Goal: Information Seeking & Learning: Learn about a topic

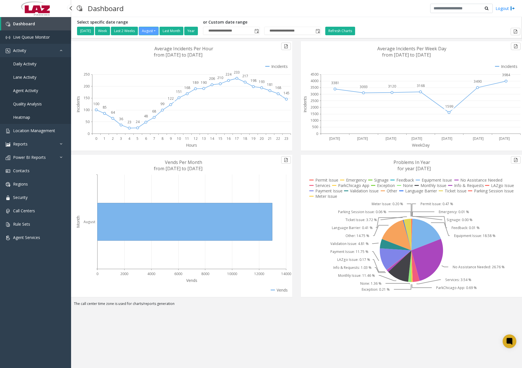
drag, startPoint x: 0, startPoint y: 0, endPoint x: 41, endPoint y: 35, distance: 54.2
click at [41, 35] on span "Live Queue Monitor" at bounding box center [31, 36] width 37 height 5
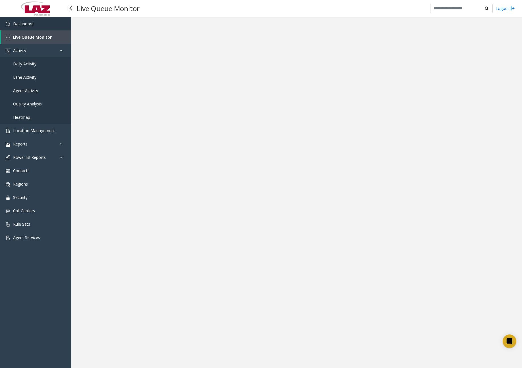
click at [32, 21] on span "Dashboard" at bounding box center [23, 23] width 20 height 5
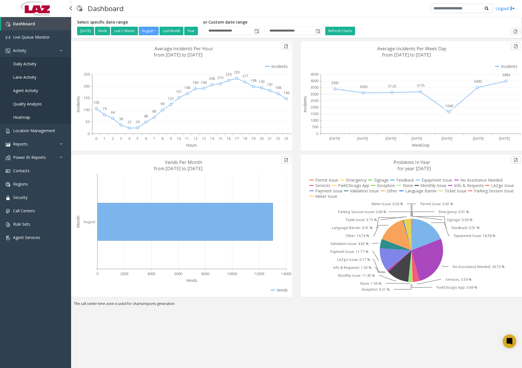
click at [28, 61] on span "Daily Activity" at bounding box center [24, 63] width 23 height 5
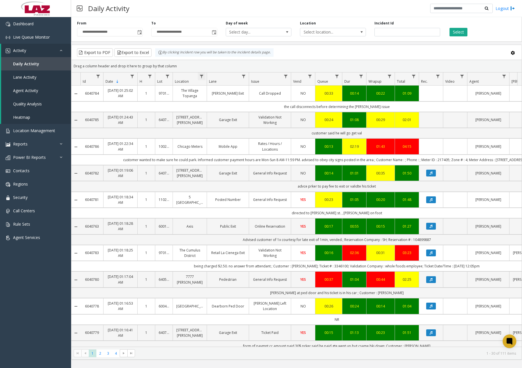
click at [202, 75] on span "Data table" at bounding box center [201, 76] width 5 height 5
click at [218, 98] on input "Location Filter" at bounding box center [226, 101] width 48 height 10
type input "******"
click at [237, 154] on button "Filter" at bounding box center [238, 154] width 23 height 13
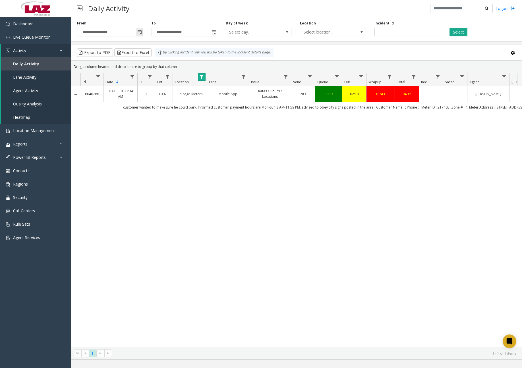
click at [142, 34] on span "Toggle popup" at bounding box center [139, 32] width 5 height 5
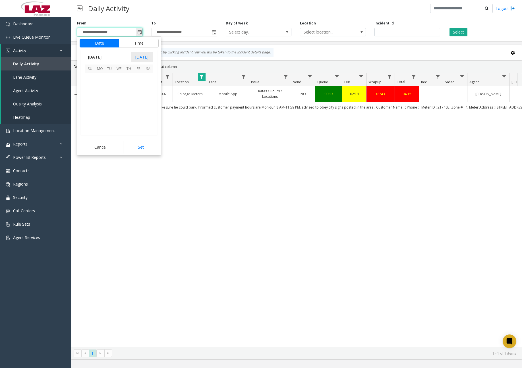
scroll to position [101942, 0]
click at [120, 97] on span "13" at bounding box center [119, 97] width 10 height 10
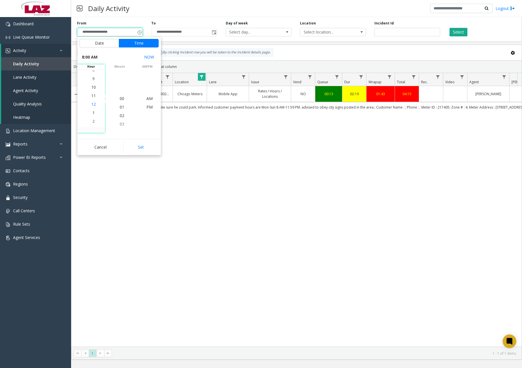
scroll to position [9, 0]
click at [91, 90] on span "11" at bounding box center [93, 89] width 5 height 5
click at [121, 125] on span "30" at bounding box center [122, 123] width 5 height 5
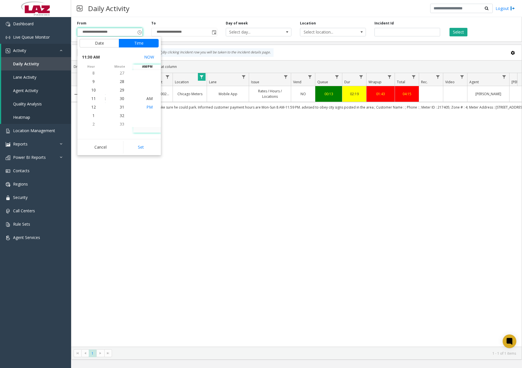
click at [147, 108] on span "PM" at bounding box center [149, 106] width 6 height 5
click at [142, 143] on button "Set" at bounding box center [141, 147] width 36 height 13
type input "**********"
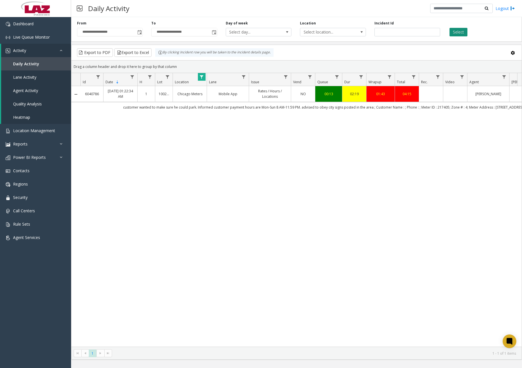
click at [462, 35] on button "Select" at bounding box center [458, 32] width 18 height 9
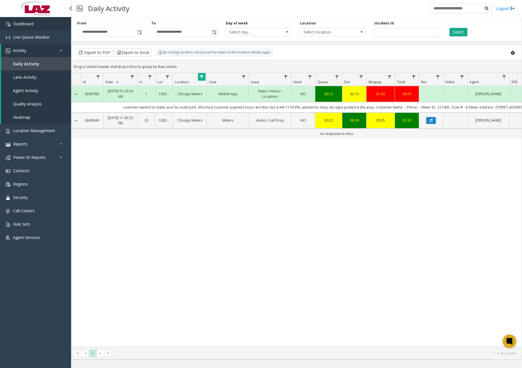
click at [32, 28] on link "Dashboard" at bounding box center [35, 23] width 71 height 13
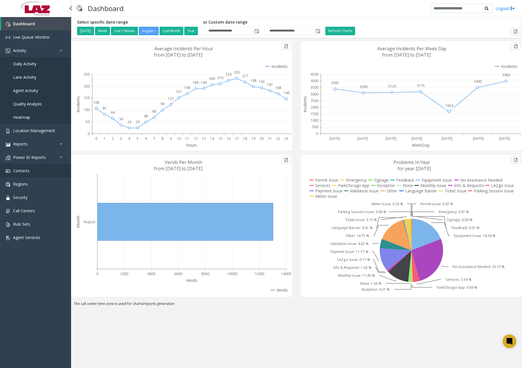
click at [25, 171] on span "Contacts" at bounding box center [21, 170] width 16 height 5
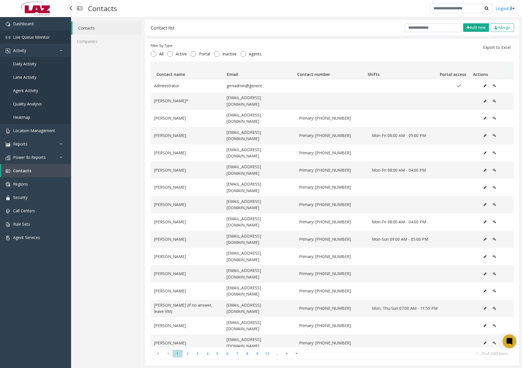
click at [40, 39] on span "Live Queue Monitor" at bounding box center [31, 36] width 37 height 5
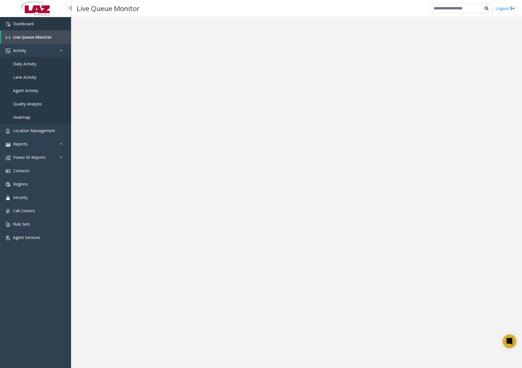
click at [38, 25] on link "Dashboard" at bounding box center [35, 23] width 71 height 13
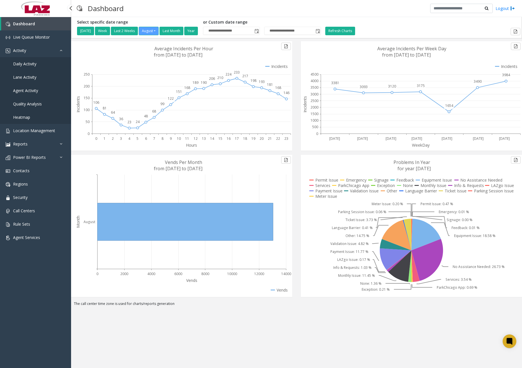
click at [30, 64] on span "Daily Activity" at bounding box center [24, 63] width 23 height 5
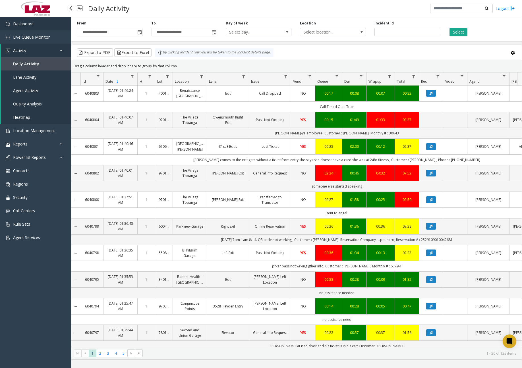
click at [42, 26] on link "Dashboard" at bounding box center [35, 23] width 71 height 13
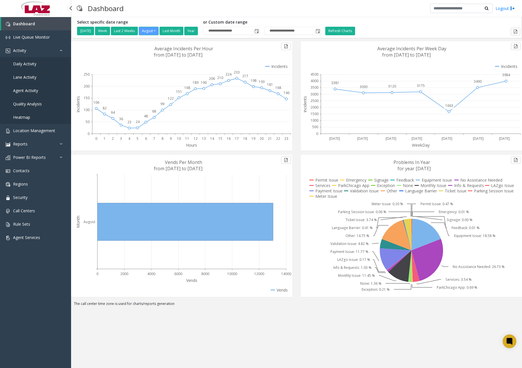
click at [35, 65] on span "Daily Activity" at bounding box center [24, 63] width 23 height 5
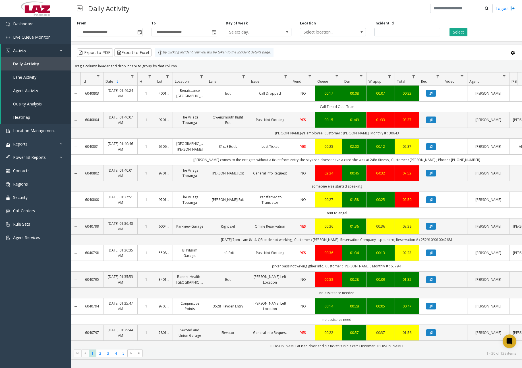
click at [299, 7] on div "Daily Activity Logout" at bounding box center [296, 8] width 451 height 17
click at [202, 76] on span "Data table" at bounding box center [201, 76] width 5 height 5
click at [218, 101] on input "Location Filter" at bounding box center [226, 101] width 48 height 10
type input "*******"
click at [238, 159] on button "Filter" at bounding box center [238, 154] width 23 height 13
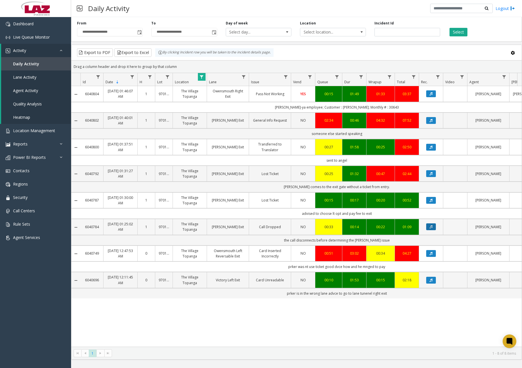
click at [431, 227] on icon "Data table" at bounding box center [430, 226] width 3 height 3
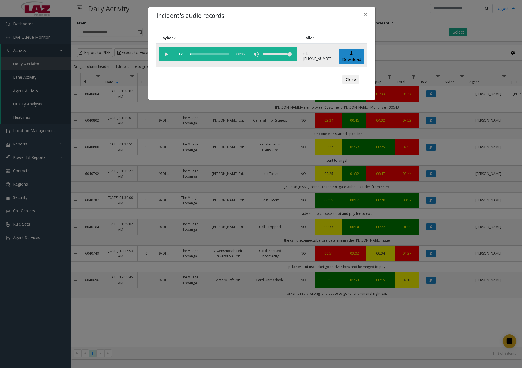
click at [166, 55] on vg-play-pause at bounding box center [166, 54] width 14 height 14
click at [193, 54] on div "scrub bar" at bounding box center [209, 54] width 39 height 14
click at [198, 54] on div "scrub bar" at bounding box center [209, 54] width 39 height 14
click at [202, 54] on div "scrub bar" at bounding box center [209, 54] width 39 height 14
click at [206, 54] on div "scrub bar" at bounding box center [209, 54] width 39 height 14
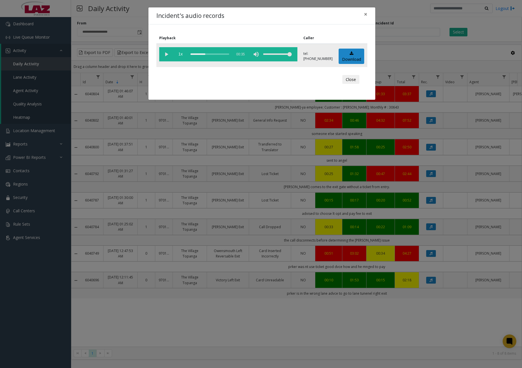
click at [209, 54] on div "scrub bar" at bounding box center [209, 54] width 39 height 14
click at [212, 54] on div "scrub bar" at bounding box center [209, 54] width 39 height 14
click at [216, 54] on div "scrub bar" at bounding box center [209, 54] width 39 height 14
click at [367, 14] on button "×" at bounding box center [365, 14] width 11 height 14
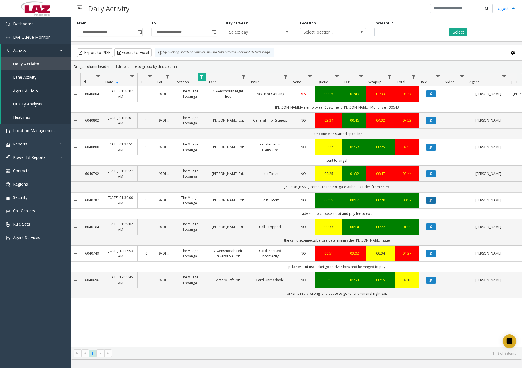
click at [434, 201] on button "Data table" at bounding box center [431, 200] width 10 height 7
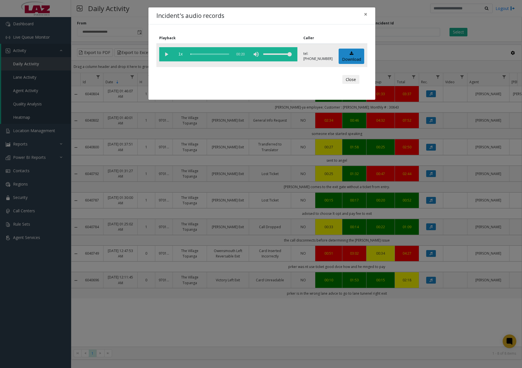
click at [167, 54] on vg-play-pause at bounding box center [166, 54] width 14 height 14
click at [194, 53] on div "scrub bar" at bounding box center [209, 54] width 39 height 14
click at [199, 53] on div "scrub bar" at bounding box center [209, 54] width 39 height 14
click at [303, 17] on div "Incident's audio records ×" at bounding box center [261, 15] width 227 height 17
click at [365, 15] on span "×" at bounding box center [365, 14] width 3 height 8
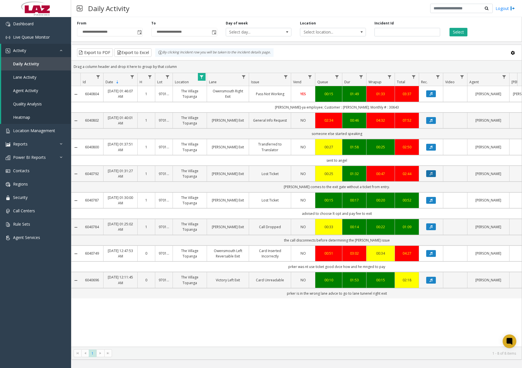
click at [432, 173] on icon "Data table" at bounding box center [430, 173] width 3 height 3
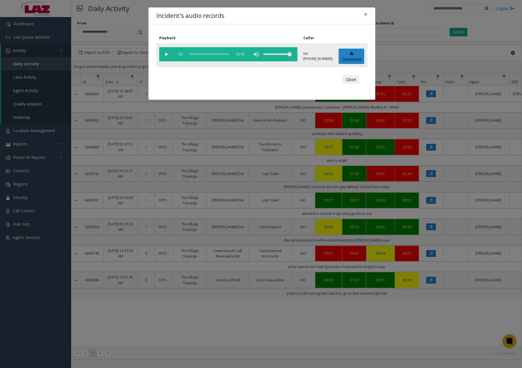
click at [165, 53] on vg-play-pause at bounding box center [166, 54] width 14 height 14
click at [195, 53] on div "scrub bar" at bounding box center [209, 54] width 39 height 14
click at [200, 54] on div "scrub bar" at bounding box center [209, 54] width 39 height 14
click at [204, 54] on div "scrub bar" at bounding box center [209, 54] width 39 height 14
click at [200, 54] on div "scrub bar" at bounding box center [209, 54] width 39 height 14
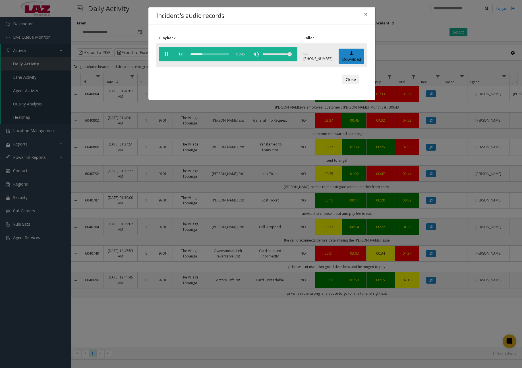
click at [205, 55] on div "scrub bar" at bounding box center [209, 54] width 39 height 14
click at [209, 55] on div "scrub bar" at bounding box center [209, 54] width 39 height 14
click at [217, 55] on div "scrub bar" at bounding box center [209, 54] width 39 height 14
click at [222, 54] on div "scrub bar" at bounding box center [209, 54] width 39 height 14
click at [226, 54] on div "scrub bar" at bounding box center [209, 54] width 39 height 14
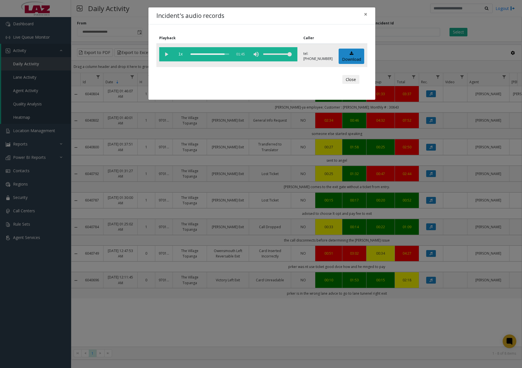
click at [229, 54] on div "scrub bar" at bounding box center [209, 54] width 39 height 14
click at [229, 55] on div "scrub bar" at bounding box center [209, 54] width 39 height 14
click at [366, 13] on span "×" at bounding box center [365, 14] width 3 height 8
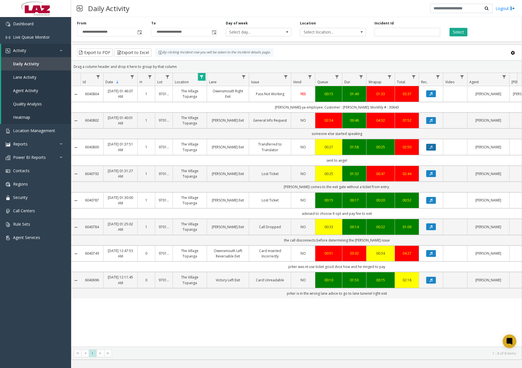
click at [434, 149] on button "Data table" at bounding box center [431, 147] width 10 height 7
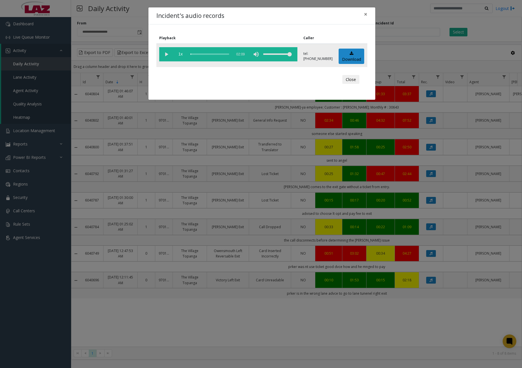
click at [166, 57] on vg-play-pause at bounding box center [166, 54] width 14 height 14
click at [194, 54] on div "scrub bar" at bounding box center [209, 54] width 39 height 14
click at [195, 54] on div "scrub bar" at bounding box center [209, 54] width 39 height 14
click at [198, 54] on div "scrub bar" at bounding box center [209, 54] width 39 height 14
click at [209, 54] on div "scrub bar" at bounding box center [209, 54] width 39 height 14
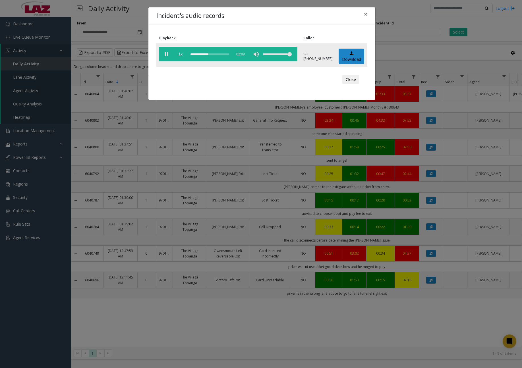
click at [213, 54] on div "scrub bar" at bounding box center [209, 54] width 39 height 14
click at [217, 54] on div "scrub bar" at bounding box center [209, 54] width 39 height 14
click at [222, 54] on div "scrub bar" at bounding box center [209, 54] width 39 height 14
click at [228, 54] on div "scrub bar" at bounding box center [209, 54] width 39 height 14
click at [229, 54] on div "scrub bar" at bounding box center [209, 54] width 39 height 14
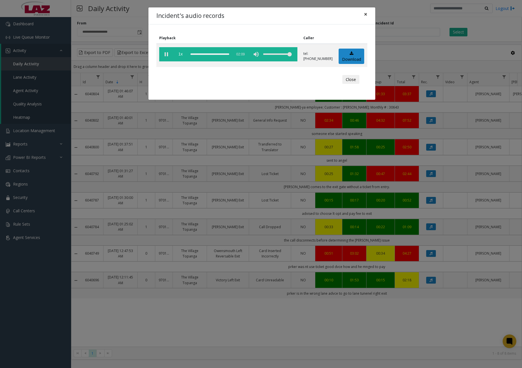
click at [367, 14] on span "×" at bounding box center [365, 14] width 3 height 8
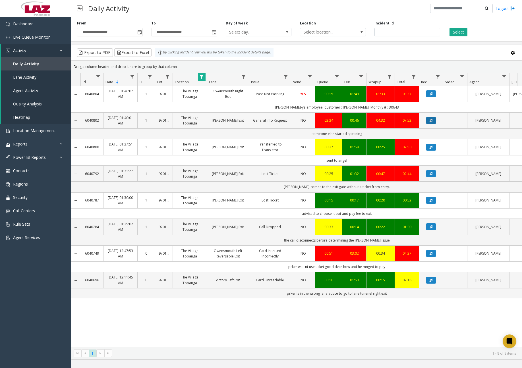
click at [431, 118] on button "Data table" at bounding box center [431, 120] width 10 height 7
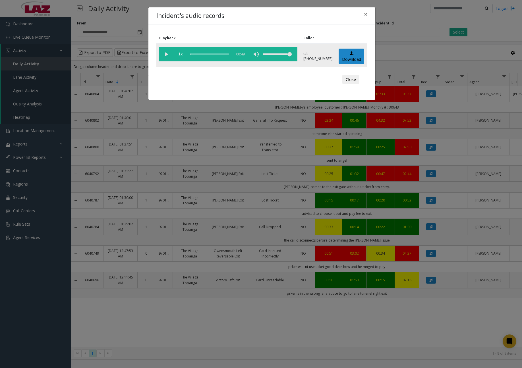
click at [165, 56] on vg-play-pause at bounding box center [166, 54] width 14 height 14
click at [196, 54] on div "scrub bar" at bounding box center [209, 54] width 39 height 14
click at [200, 54] on div "scrub bar" at bounding box center [209, 54] width 39 height 14
click at [204, 54] on div "scrub bar" at bounding box center [209, 54] width 39 height 14
click at [207, 54] on div "scrub bar" at bounding box center [209, 54] width 39 height 14
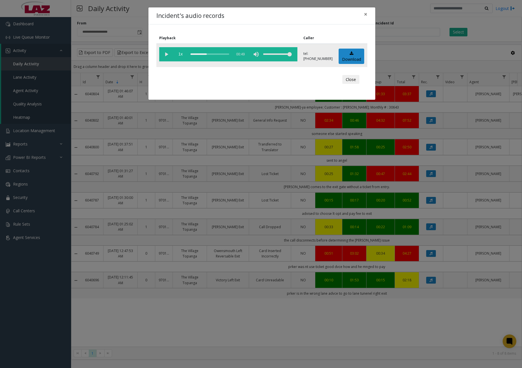
click at [213, 54] on div "scrub bar" at bounding box center [209, 54] width 39 height 14
click at [209, 53] on div "scrub bar" at bounding box center [209, 54] width 39 height 14
click at [226, 54] on div "scrub bar" at bounding box center [209, 54] width 39 height 14
click at [225, 54] on div "scrub bar" at bounding box center [209, 54] width 39 height 14
click at [371, 15] on button "×" at bounding box center [365, 14] width 11 height 14
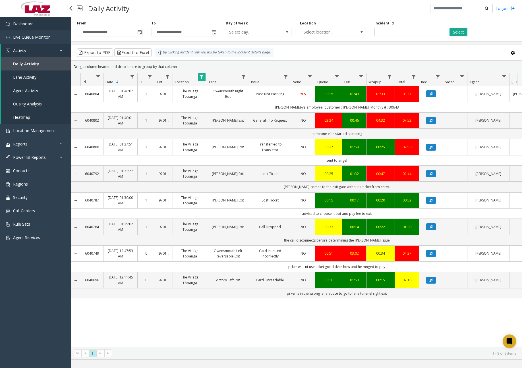
click at [39, 24] on link "Dashboard" at bounding box center [35, 23] width 71 height 13
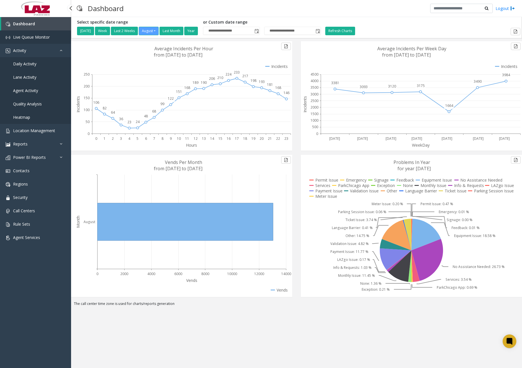
click at [33, 37] on span "Live Queue Monitor" at bounding box center [31, 36] width 37 height 5
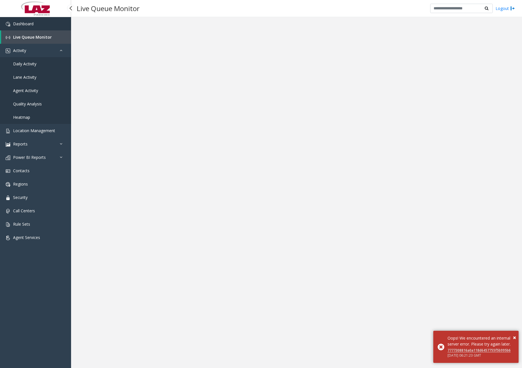
click at [38, 27] on link "Dashboard" at bounding box center [35, 23] width 71 height 13
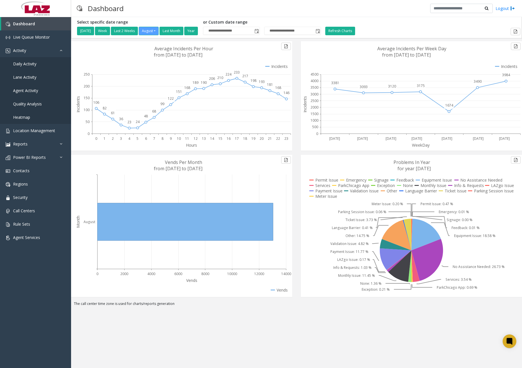
click at [474, 20] on div "**********" at bounding box center [296, 27] width 447 height 15
